Goal: Task Accomplishment & Management: Complete application form

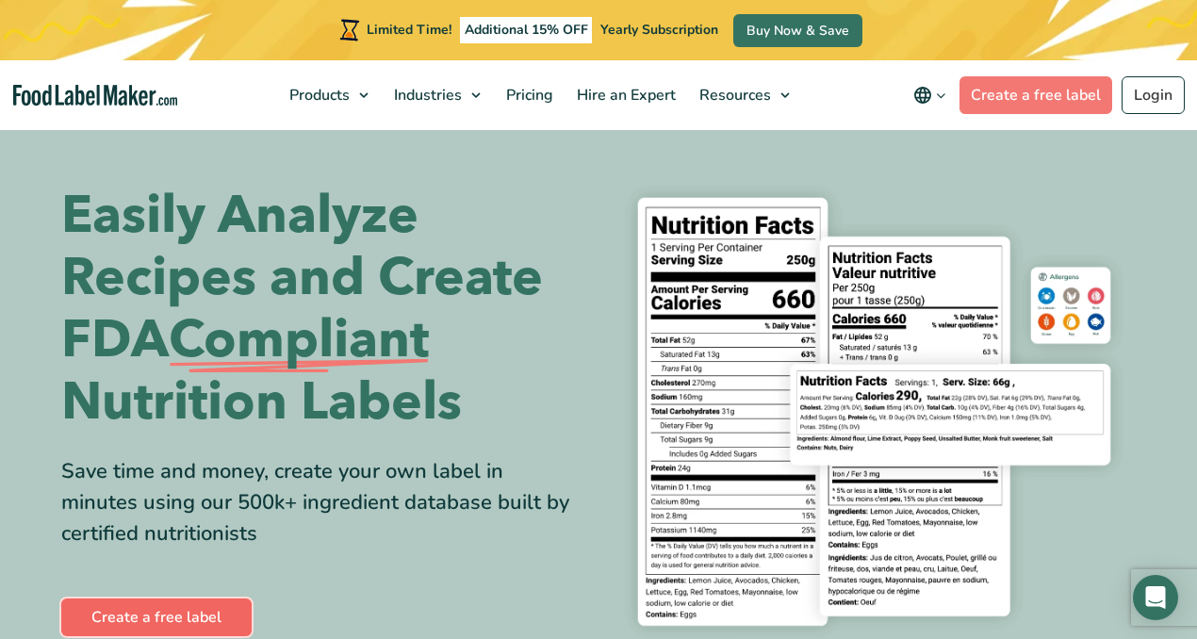
click at [171, 613] on link "Create a free label" at bounding box center [156, 617] width 190 height 38
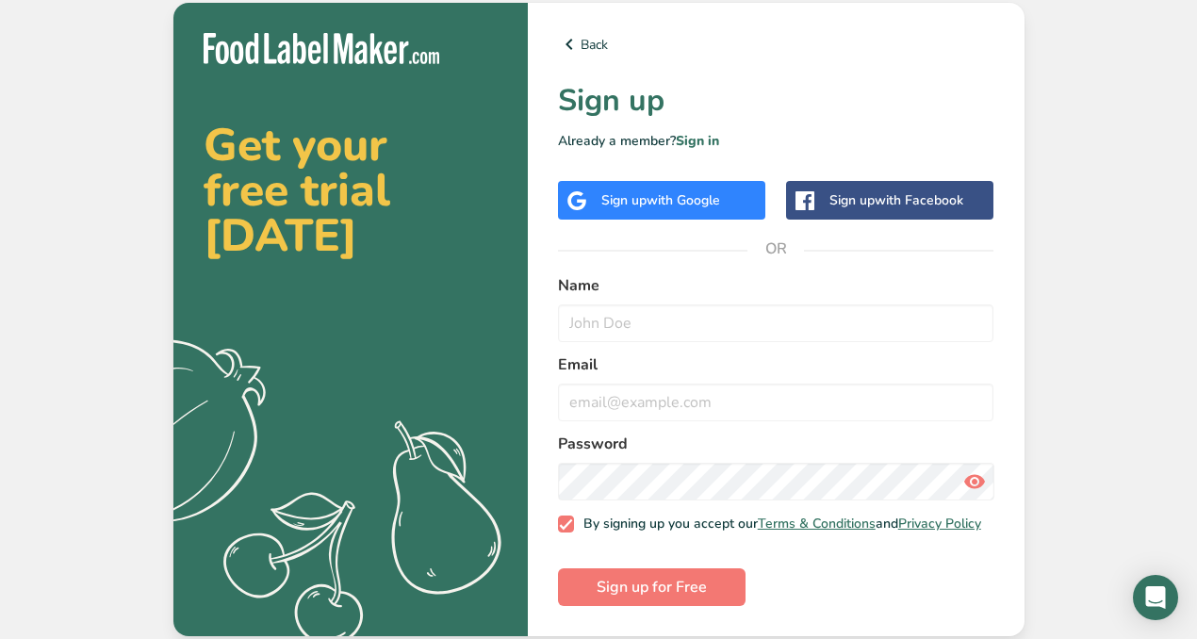
click at [676, 197] on span "with Google" at bounding box center [682, 200] width 73 height 18
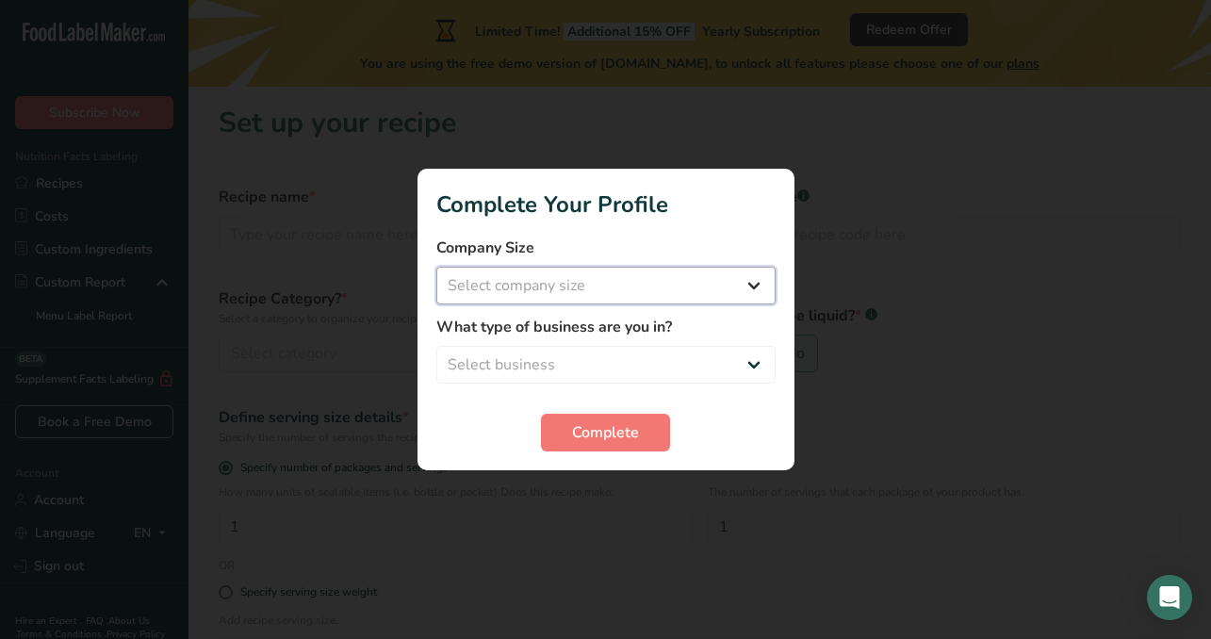
click at [533, 291] on select "Select company size Fewer than 10 Employees 10 to 50 Employees 51 to 500 Employ…" at bounding box center [605, 286] width 339 height 38
select select "2"
click at [436, 267] on select "Select company size Fewer than 10 Employees 10 to 50 Employees 51 to 500 Employ…" at bounding box center [605, 286] width 339 height 38
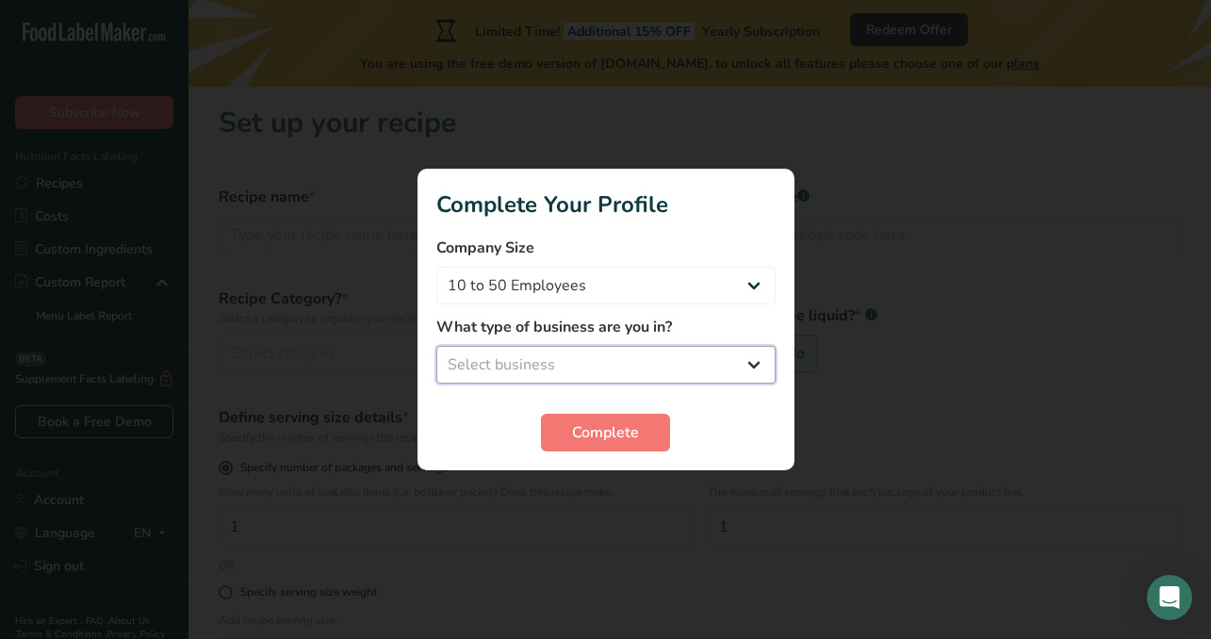
click at [545, 357] on select "Select business Packaged Food Manufacturer Restaurant & Cafe Bakery Meal Plans …" at bounding box center [605, 365] width 339 height 38
select select "8"
click at [436, 346] on select "Select business Packaged Food Manufacturer Restaurant & Cafe Bakery Meal Plans …" at bounding box center [605, 365] width 339 height 38
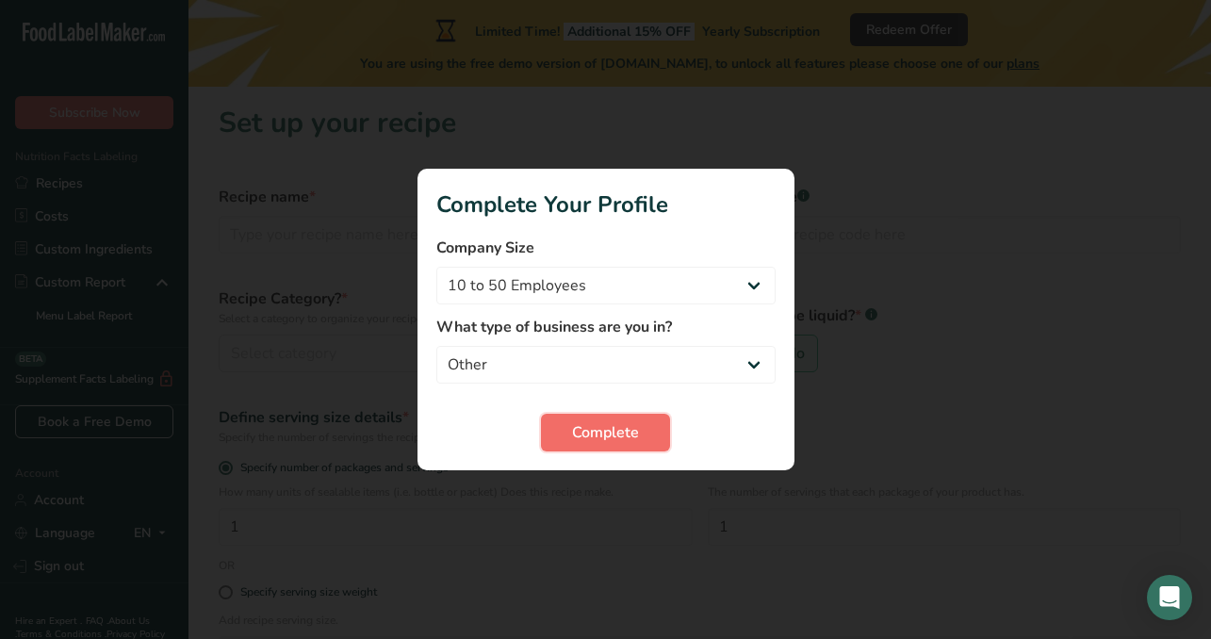
click at [621, 437] on span "Complete" at bounding box center [605, 432] width 67 height 23
